Goal: Navigation & Orientation: Find specific page/section

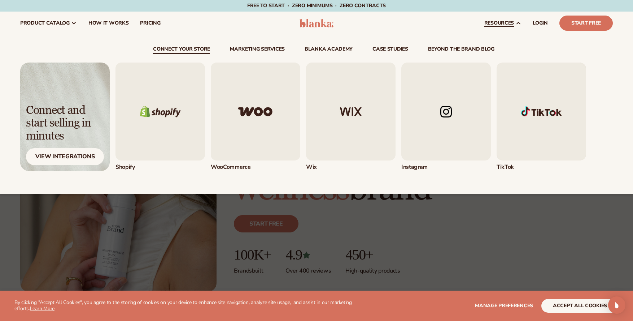
click at [506, 25] on span "resources" at bounding box center [500, 23] width 30 height 6
click at [165, 118] on img "1 / 5" at bounding box center [161, 111] width 90 height 98
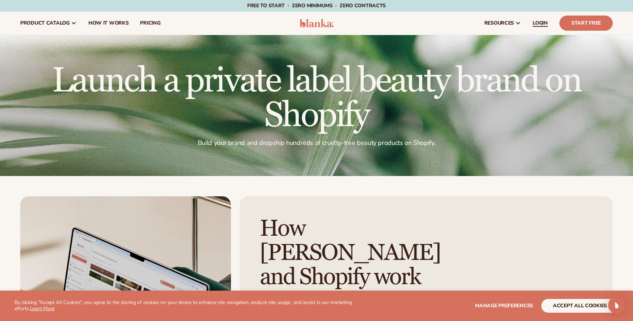
click at [544, 24] on span "LOGIN" at bounding box center [540, 23] width 15 height 6
